Goal: Transaction & Acquisition: Purchase product/service

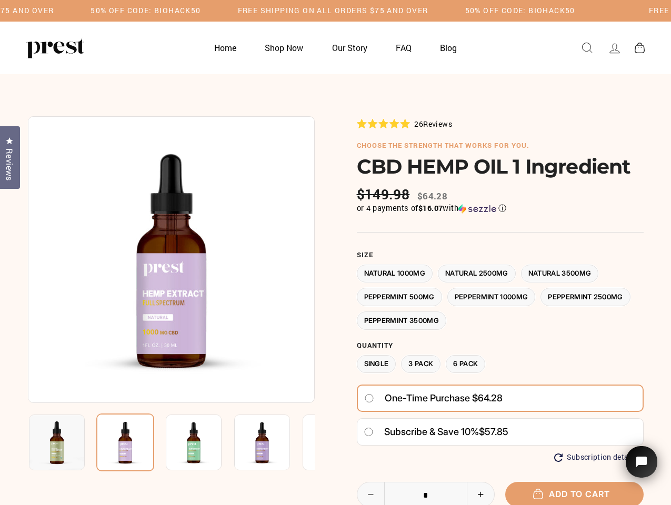
click at [335, 253] on div at bounding box center [336, 383] width 616 height 534
click at [200, 11] on h5 "50% OFF CODE: BIOHACK50" at bounding box center [145, 10] width 110 height 9
click at [171, 259] on img at bounding box center [171, 259] width 287 height 287
click at [171, 442] on img at bounding box center [194, 443] width 56 height 56
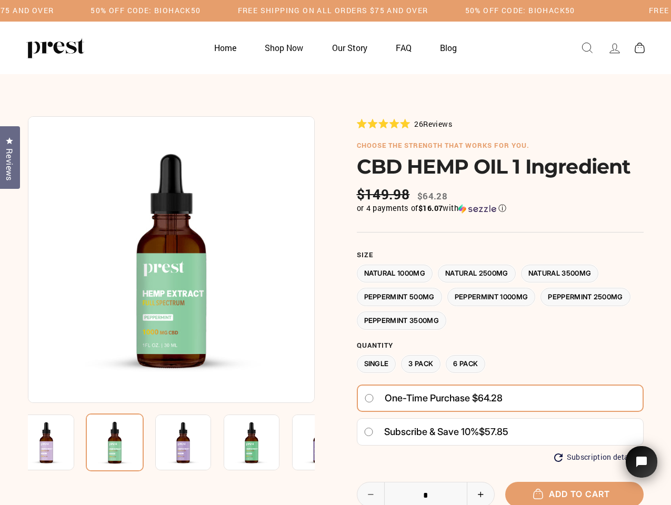
click at [57, 442] on img at bounding box center [46, 443] width 56 height 56
click at [125, 442] on img at bounding box center [115, 443] width 58 height 58
click at [194, 442] on img at bounding box center [183, 443] width 56 height 56
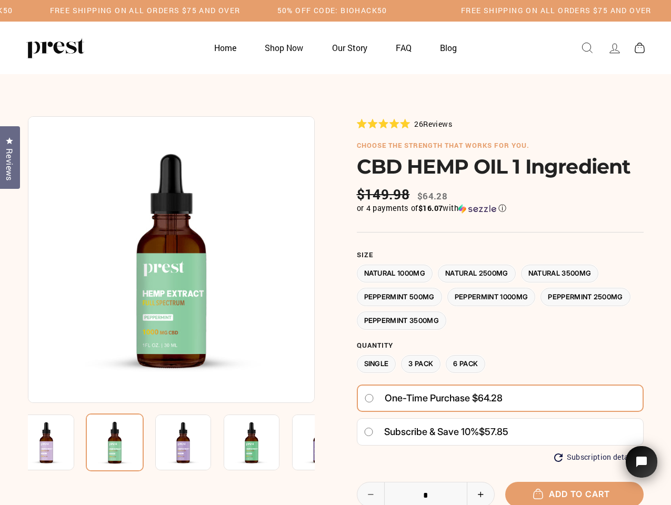
click at [194, 442] on img at bounding box center [183, 443] width 56 height 56
